Goal: Task Accomplishment & Management: Manage account settings

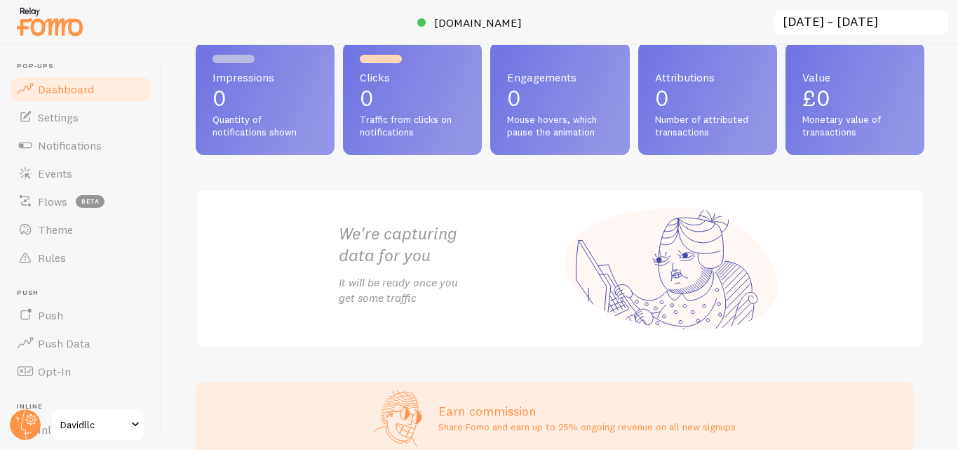
scroll to position [126, 0]
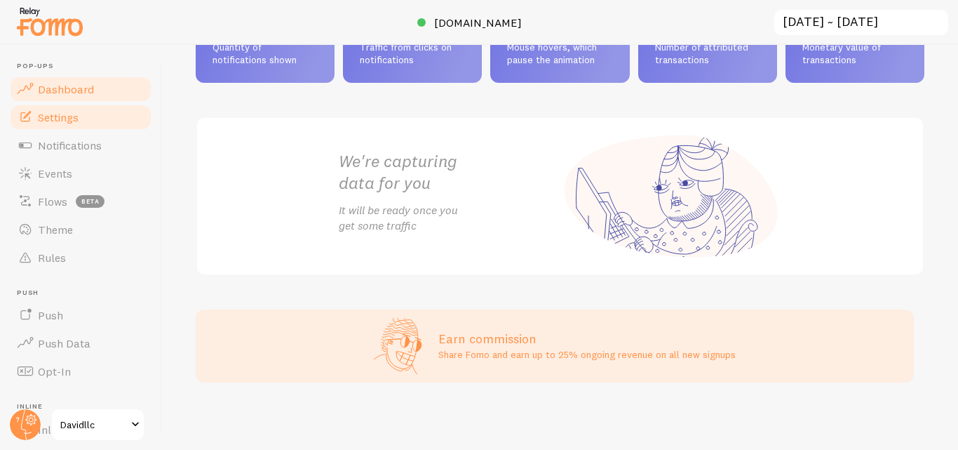
click at [62, 119] on span "Settings" at bounding box center [58, 117] width 41 height 14
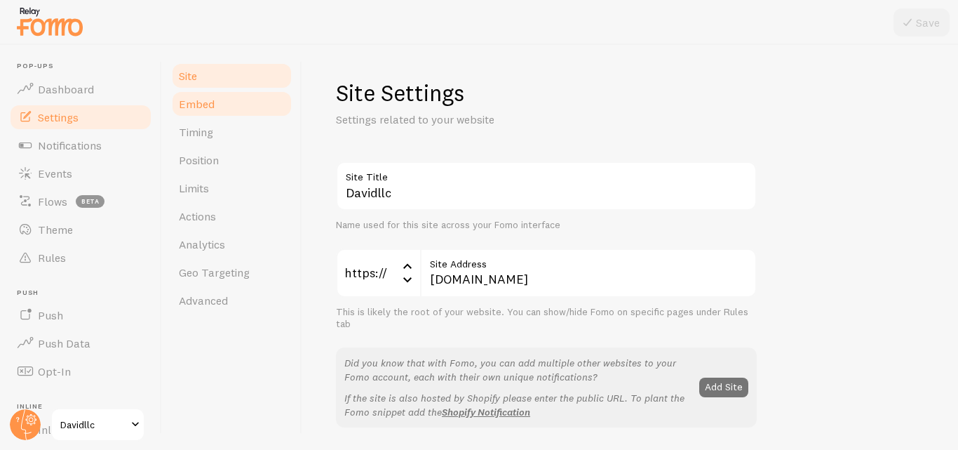
click at [217, 95] on link "Embed" at bounding box center [231, 104] width 123 height 28
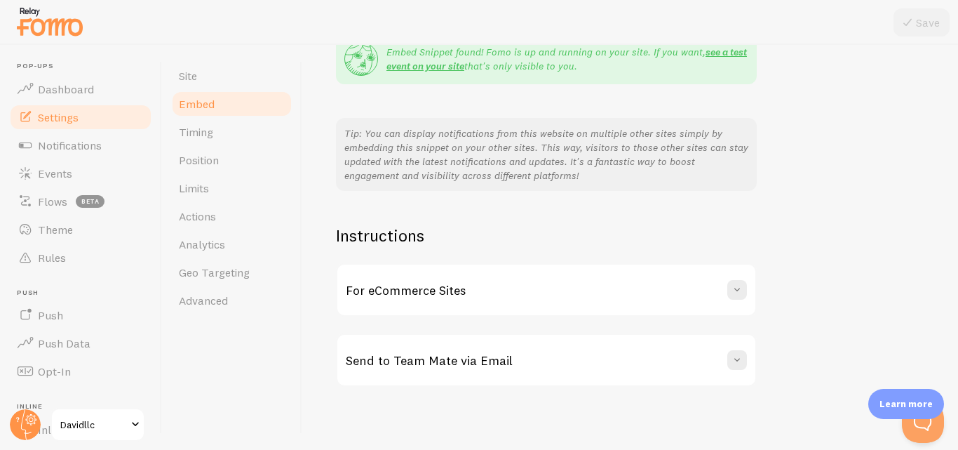
scroll to position [303, 0]
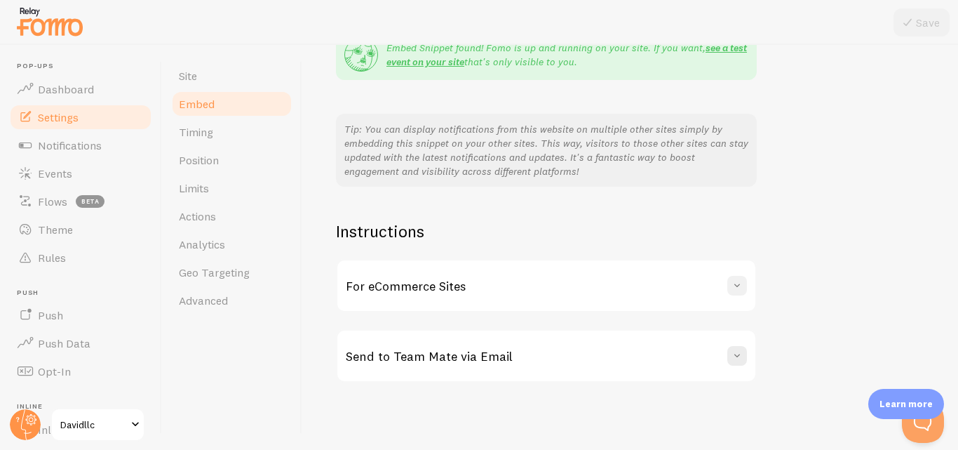
click at [745, 285] on button at bounding box center [737, 286] width 20 height 20
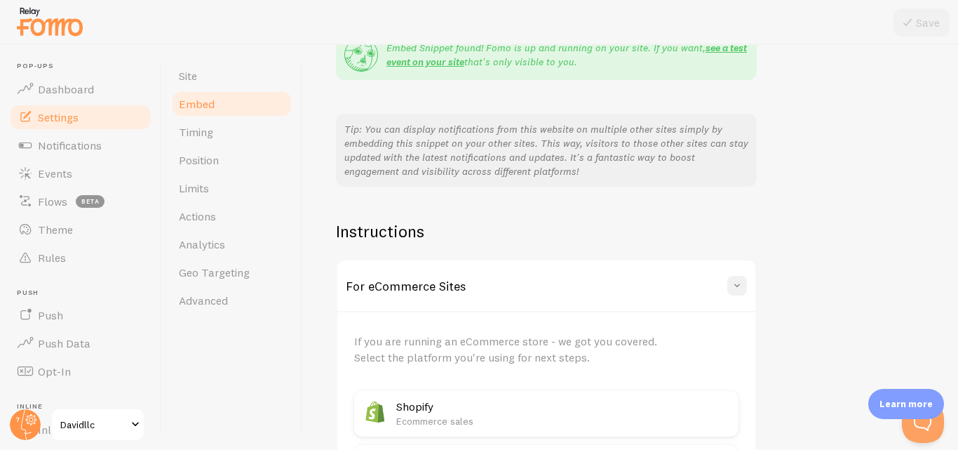
click at [745, 285] on button at bounding box center [737, 286] width 20 height 20
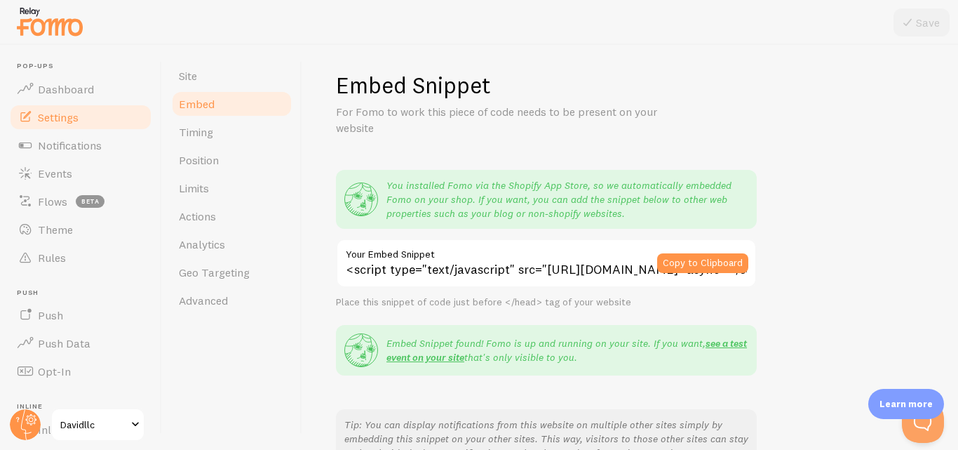
scroll to position [0, 0]
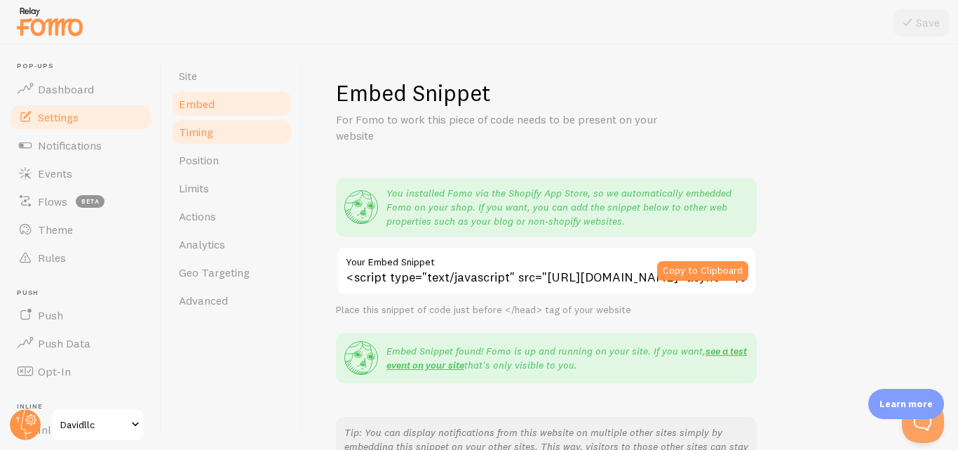
click at [219, 126] on link "Timing" at bounding box center [231, 132] width 123 height 28
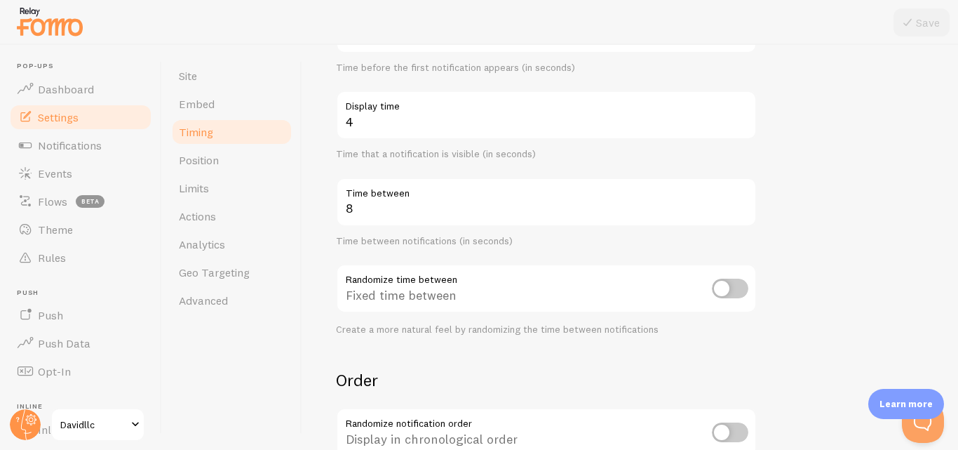
scroll to position [281, 0]
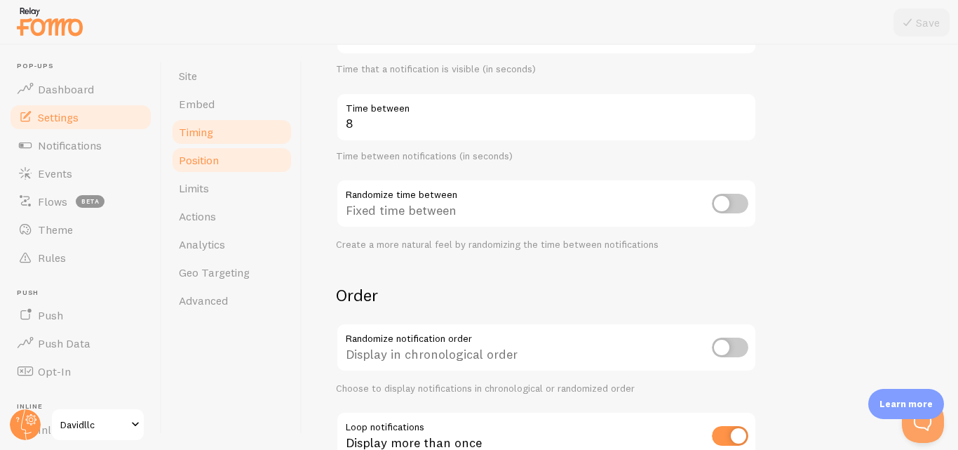
click at [181, 164] on span "Position" at bounding box center [199, 160] width 40 height 14
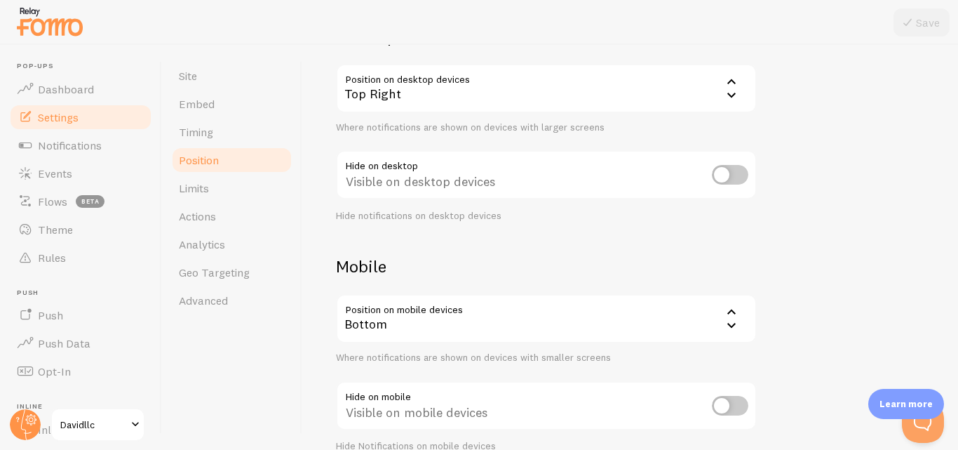
scroll to position [206, 0]
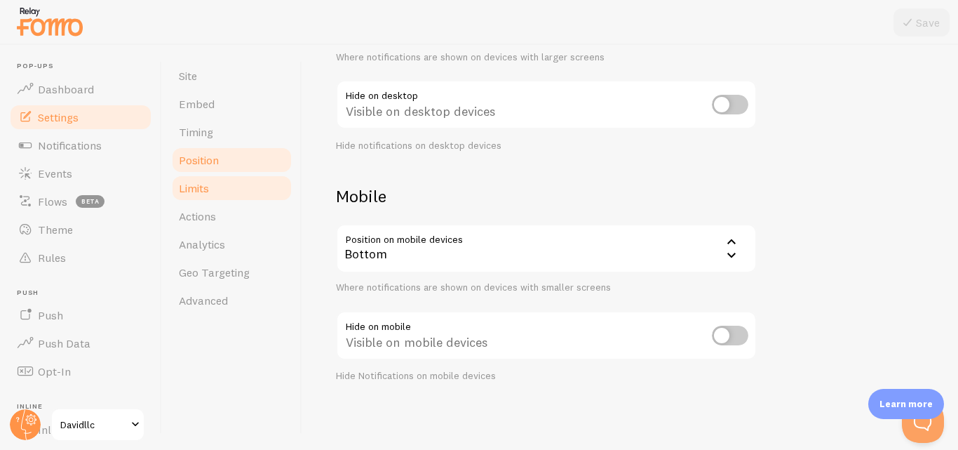
click at [241, 186] on link "Limits" at bounding box center [231, 188] width 123 height 28
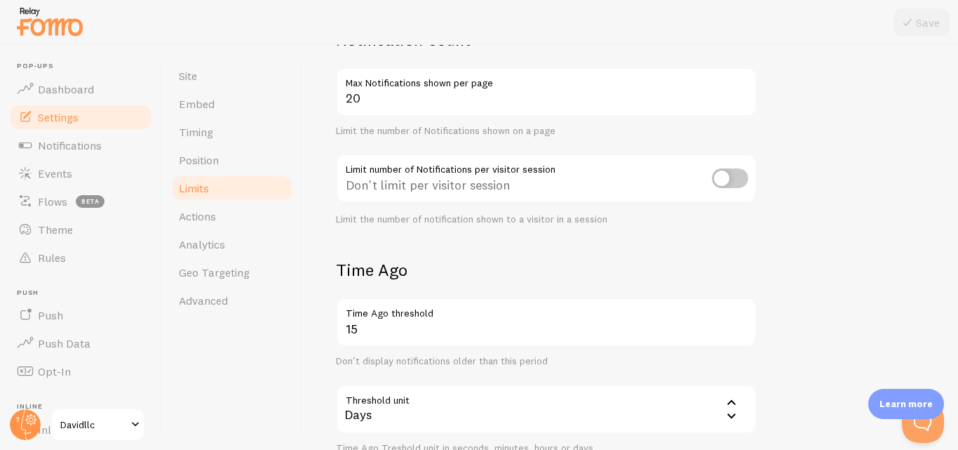
scroll to position [140, 0]
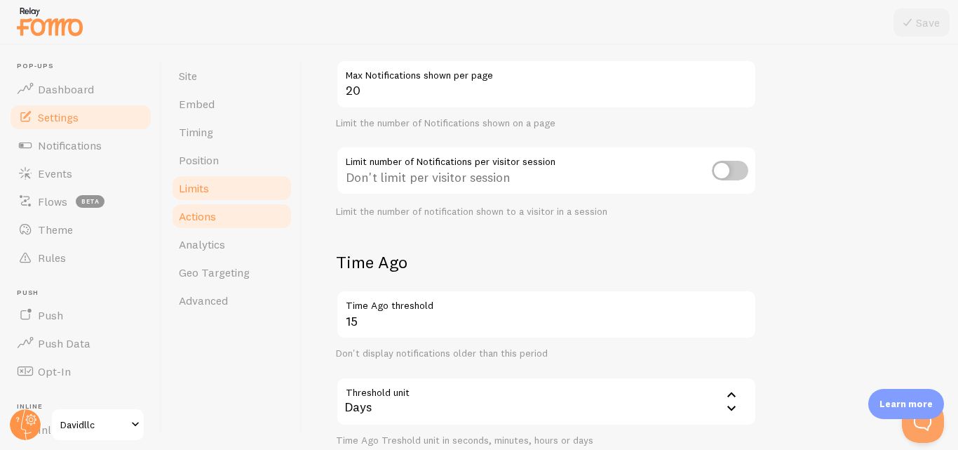
click at [212, 217] on span "Actions" at bounding box center [197, 216] width 37 height 14
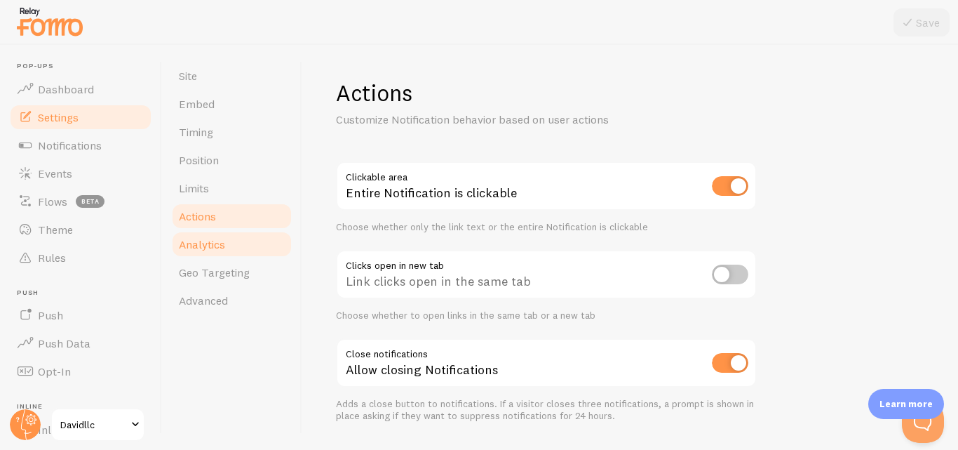
click at [215, 243] on span "Analytics" at bounding box center [202, 244] width 46 height 14
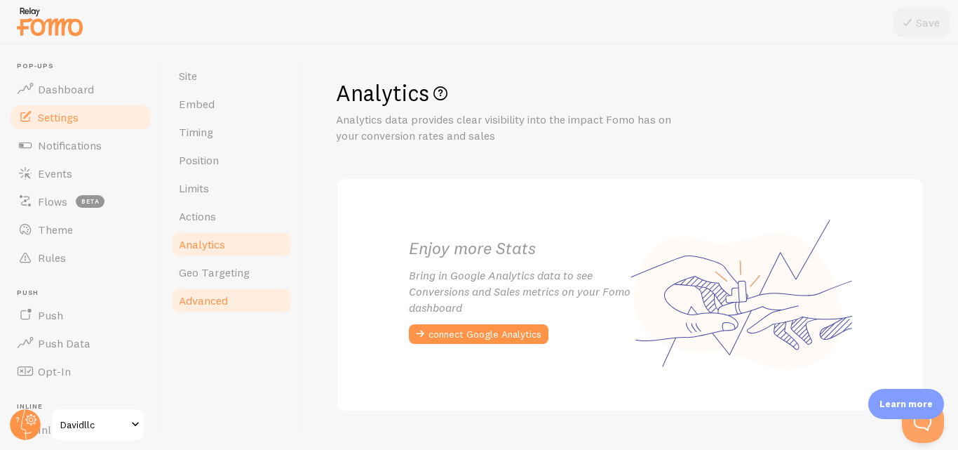
click at [231, 294] on link "Advanced" at bounding box center [231, 300] width 123 height 28
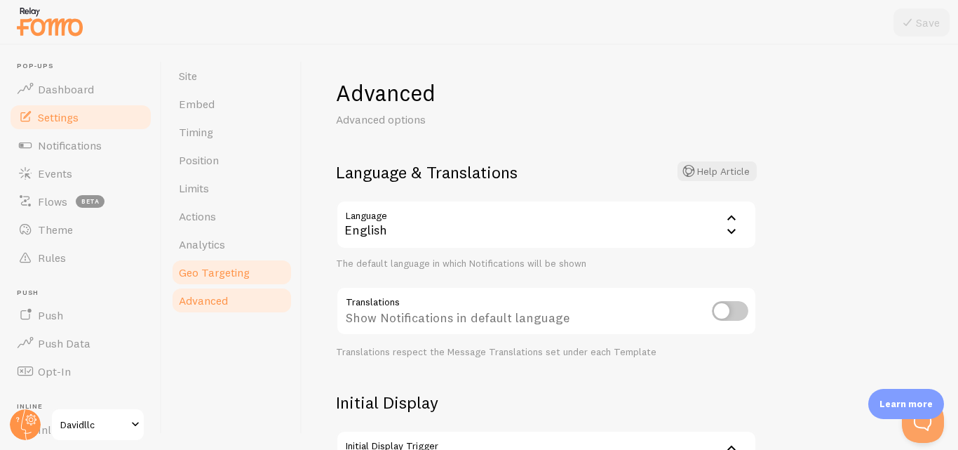
click at [234, 272] on span "Geo Targeting" at bounding box center [214, 272] width 71 height 14
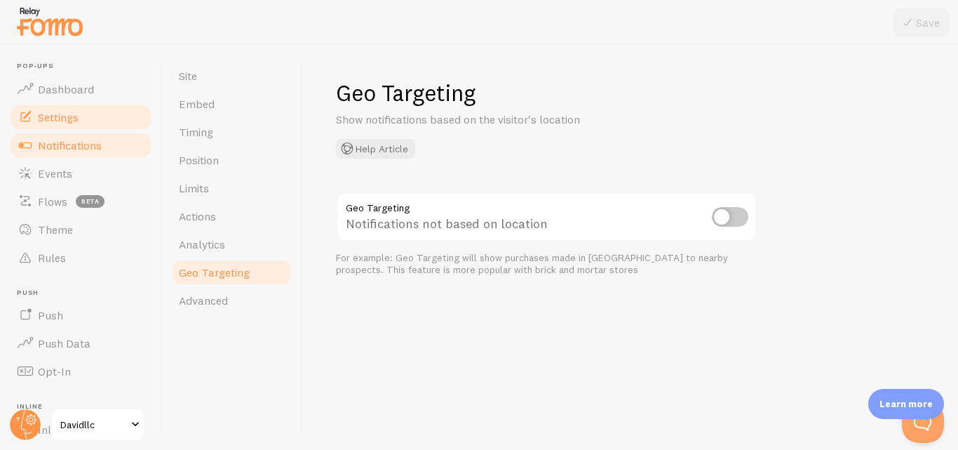
click at [73, 148] on span "Notifications" at bounding box center [70, 145] width 64 height 14
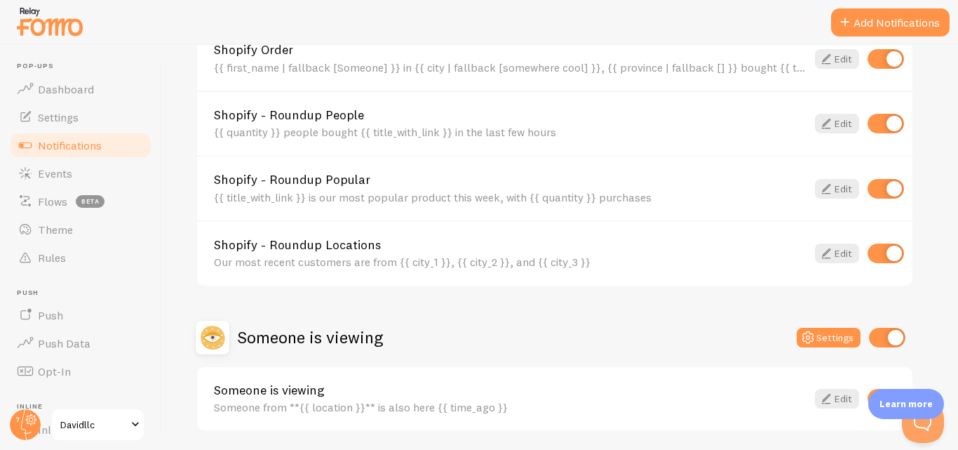
scroll to position [680, 0]
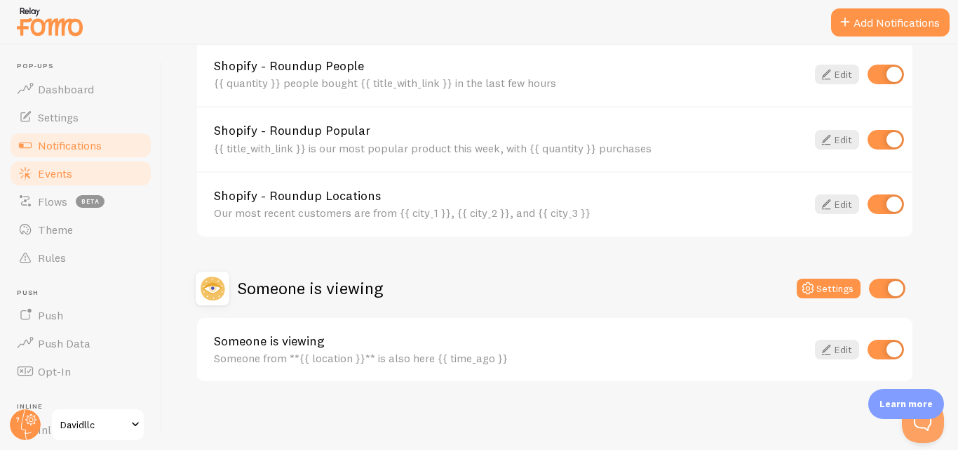
click at [65, 176] on span "Events" at bounding box center [55, 173] width 34 height 14
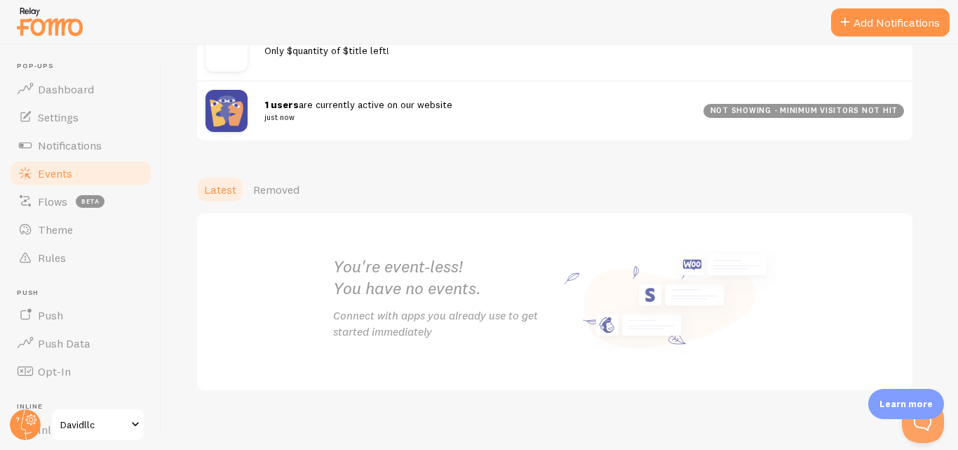
scroll to position [236, 0]
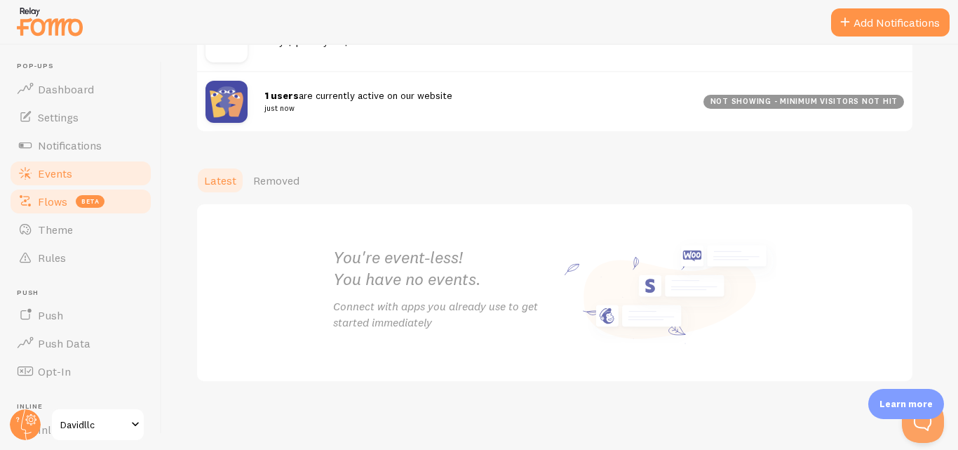
click at [56, 209] on link "Flows beta" at bounding box center [80, 201] width 145 height 28
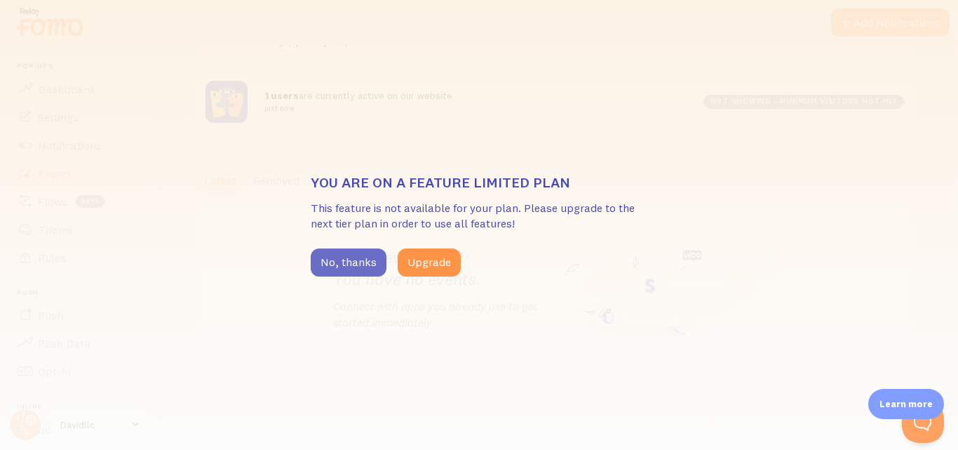
click at [344, 262] on button "No, thanks" at bounding box center [349, 262] width 76 height 28
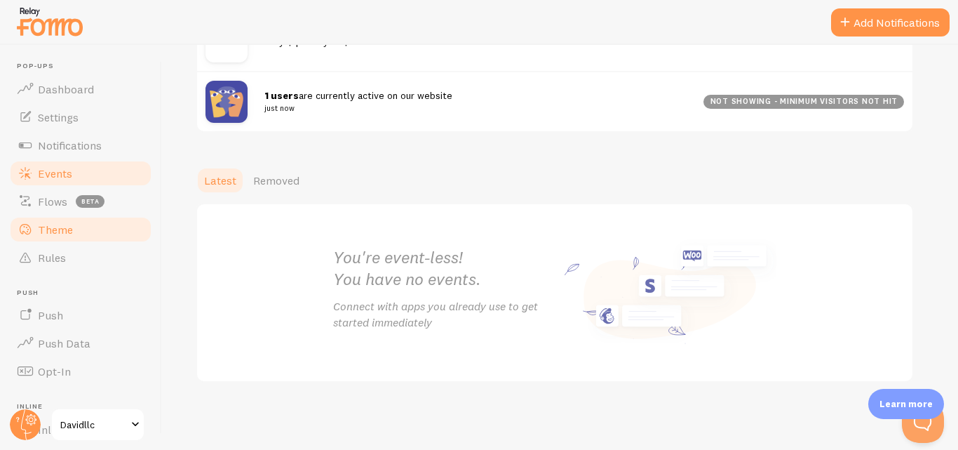
click at [50, 227] on span "Theme" at bounding box center [55, 229] width 35 height 14
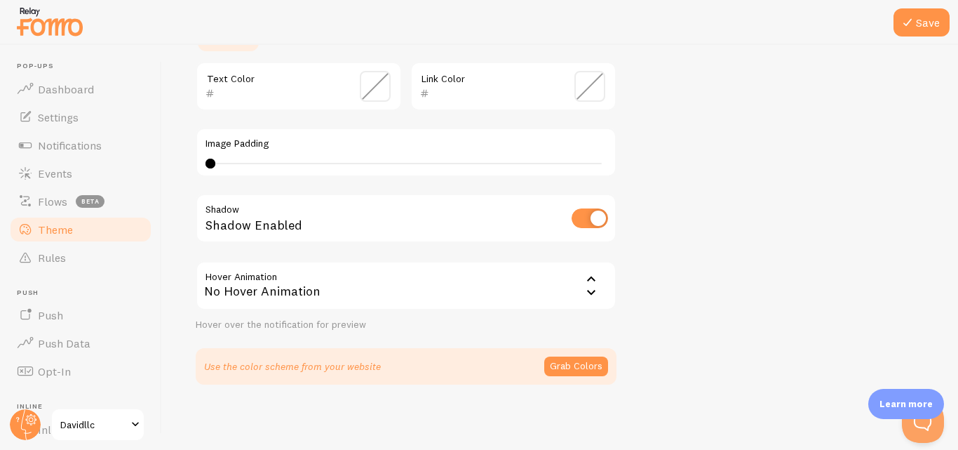
scroll to position [362, 0]
click at [67, 317] on ul "Pop-ups Dashboard Settings Notifications Events Flows beta Theme Rules [GEOGRAP…" at bounding box center [80, 309] width 145 height 495
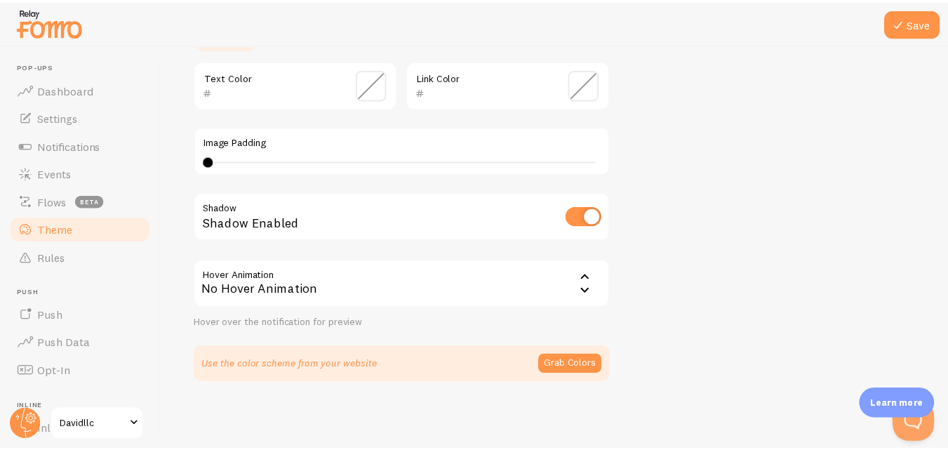
scroll to position [70, 0]
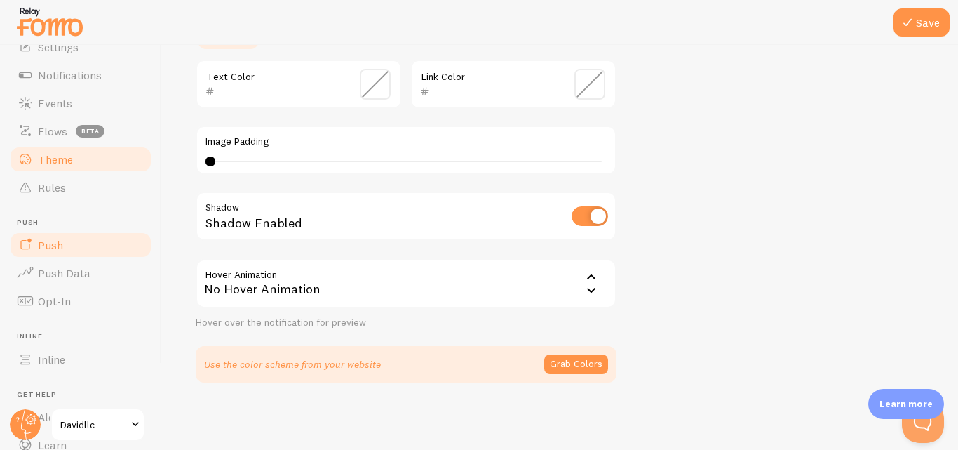
click at [63, 250] on link "Push" at bounding box center [80, 245] width 145 height 28
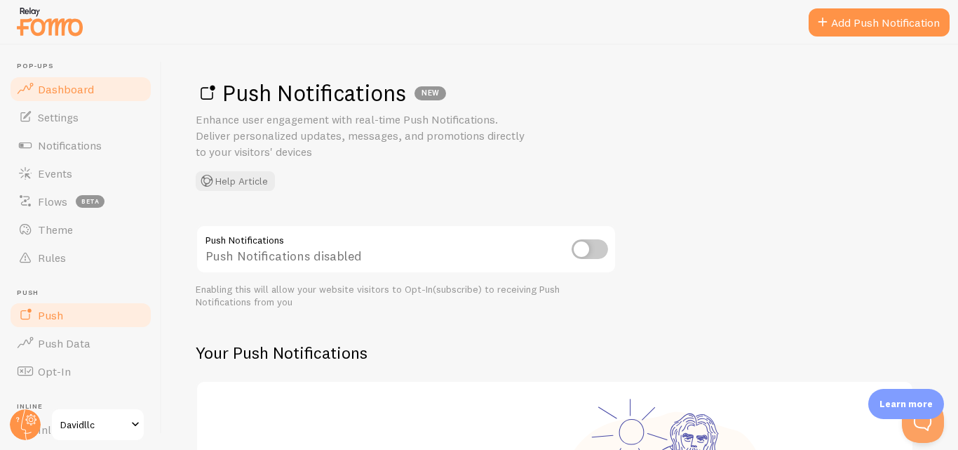
click at [62, 94] on span "Dashboard" at bounding box center [66, 89] width 56 height 14
